Goal: Information Seeking & Learning: Learn about a topic

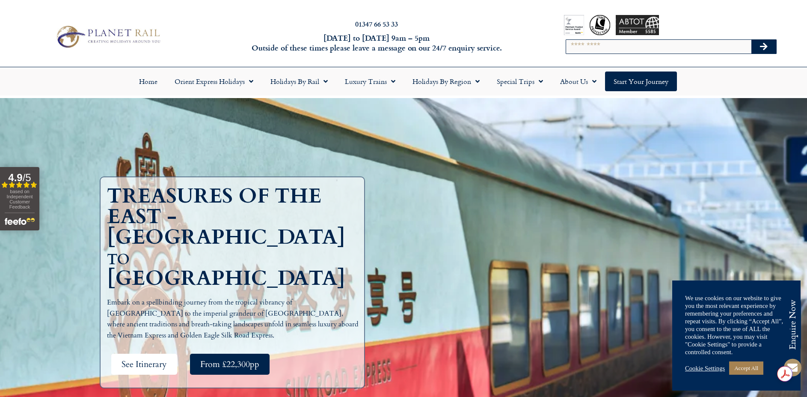
click at [149, 359] on span "See Itinerary" at bounding box center [144, 364] width 45 height 11
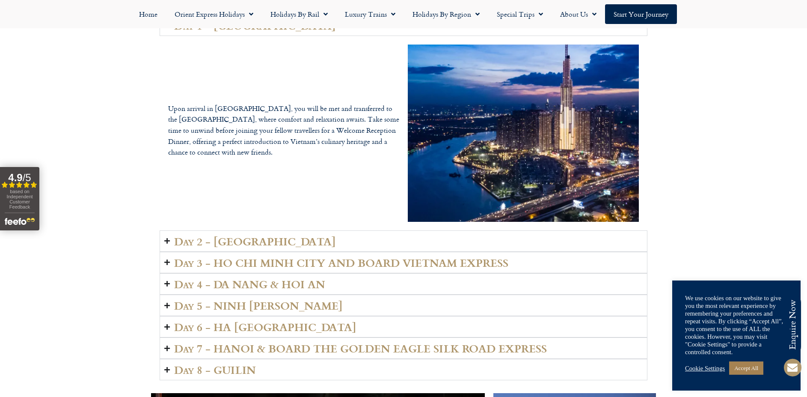
scroll to position [1255, 0]
click at [169, 237] on icon "Accordion. Open links with Enter or Space, close with Escape, and navigate with…" at bounding box center [167, 240] width 6 height 6
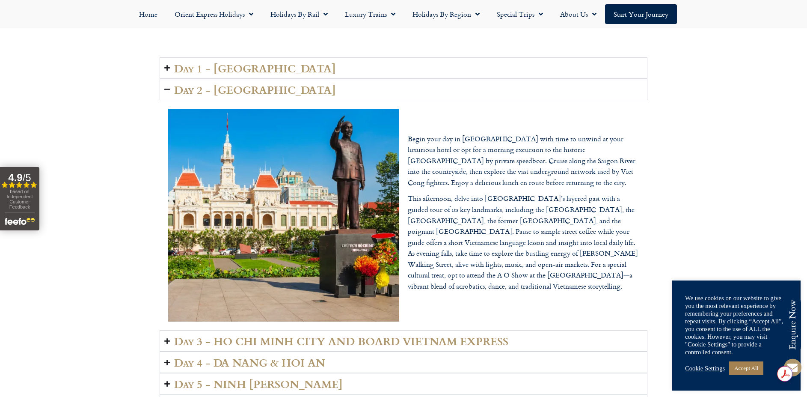
scroll to position [1212, 0]
click at [168, 337] on icon "Accordion. Open links with Enter or Space, close with Escape, and navigate with…" at bounding box center [167, 340] width 6 height 6
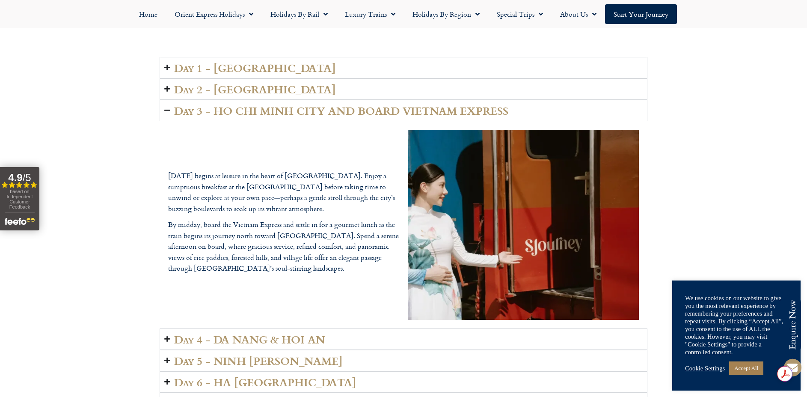
click at [166, 336] on icon "Accordion. Open links with Enter or Space, close with Escape, and navigate with…" at bounding box center [167, 339] width 6 height 6
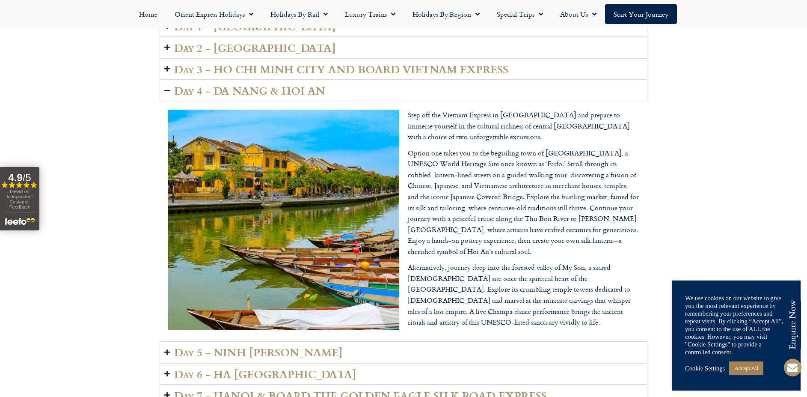
scroll to position [1254, 0]
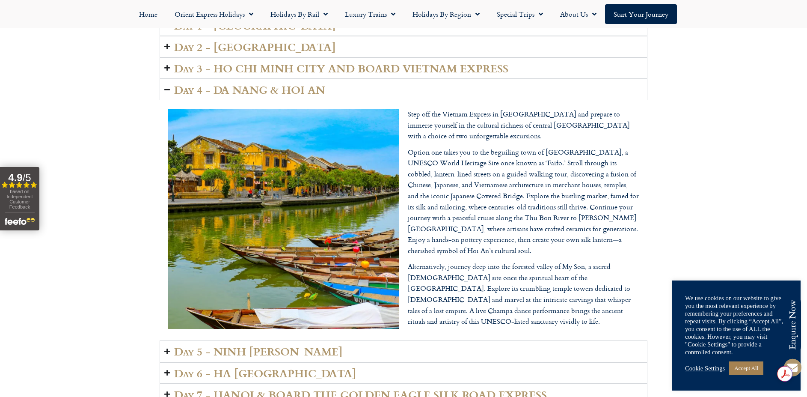
click at [172, 340] on summary "Day 5 - NINH [PERSON_NAME]" at bounding box center [404, 350] width 488 height 21
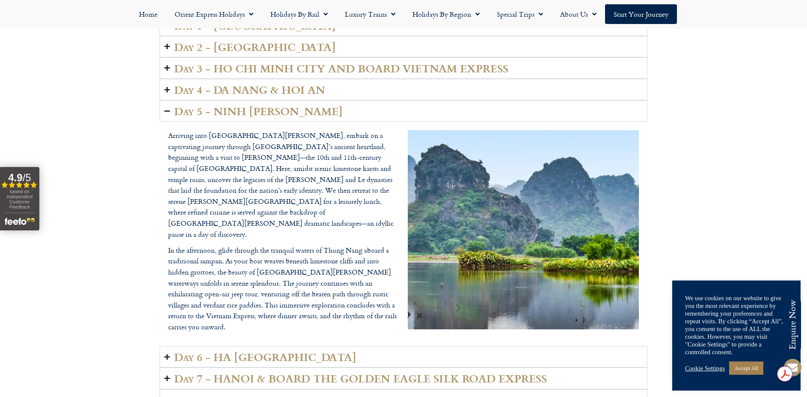
click at [168, 354] on icon "Accordion. Open links with Enter or Space, close with Escape, and navigate with…" at bounding box center [167, 357] width 6 height 6
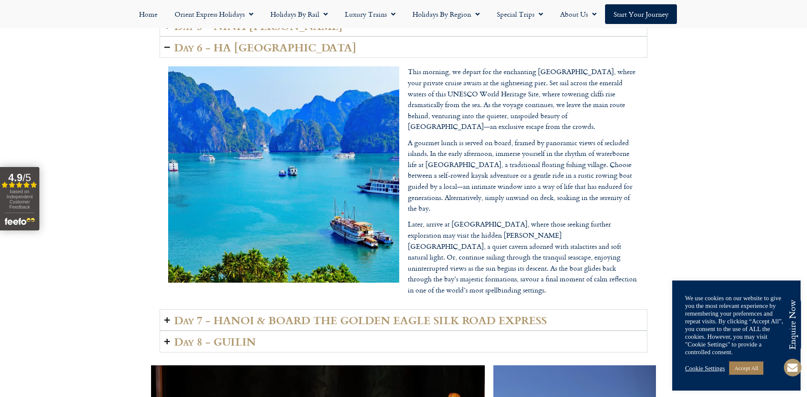
scroll to position [1340, 0]
click at [171, 309] on summary "Day 7 - HANOI & BOARD THE GOLDEN EAGLE SILK ROAD EXPRESS" at bounding box center [404, 319] width 488 height 21
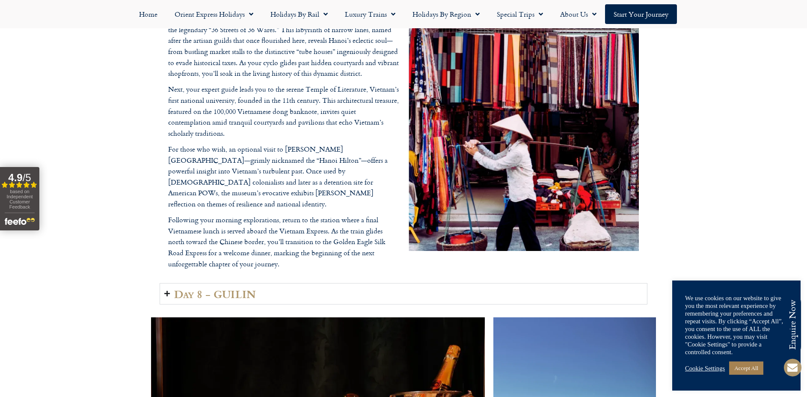
scroll to position [1426, 0]
click at [167, 290] on icon "Accordion. Open links with Enter or Space, close with Escape, and navigate with…" at bounding box center [167, 293] width 6 height 6
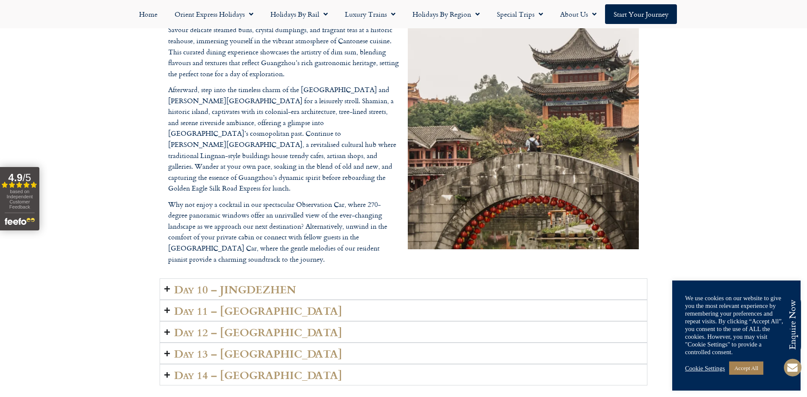
scroll to position [2196, 0]
click at [169, 285] on icon "Accordion. Open links with Enter or Space, close with Escape, and navigate with…" at bounding box center [167, 288] width 6 height 6
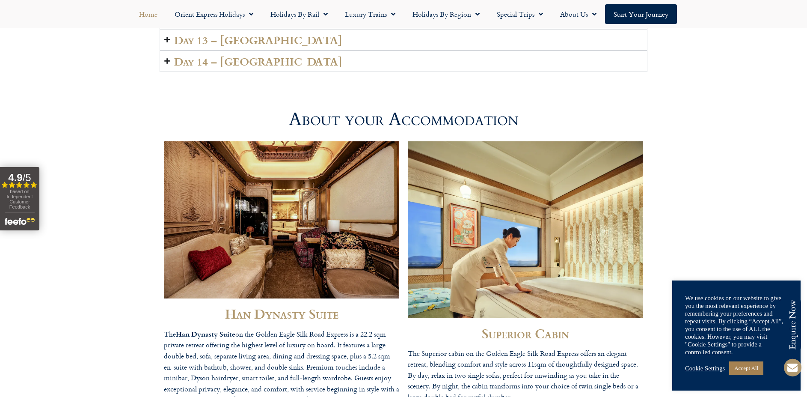
scroll to position [2410, 0]
